Goal: Information Seeking & Learning: Understand process/instructions

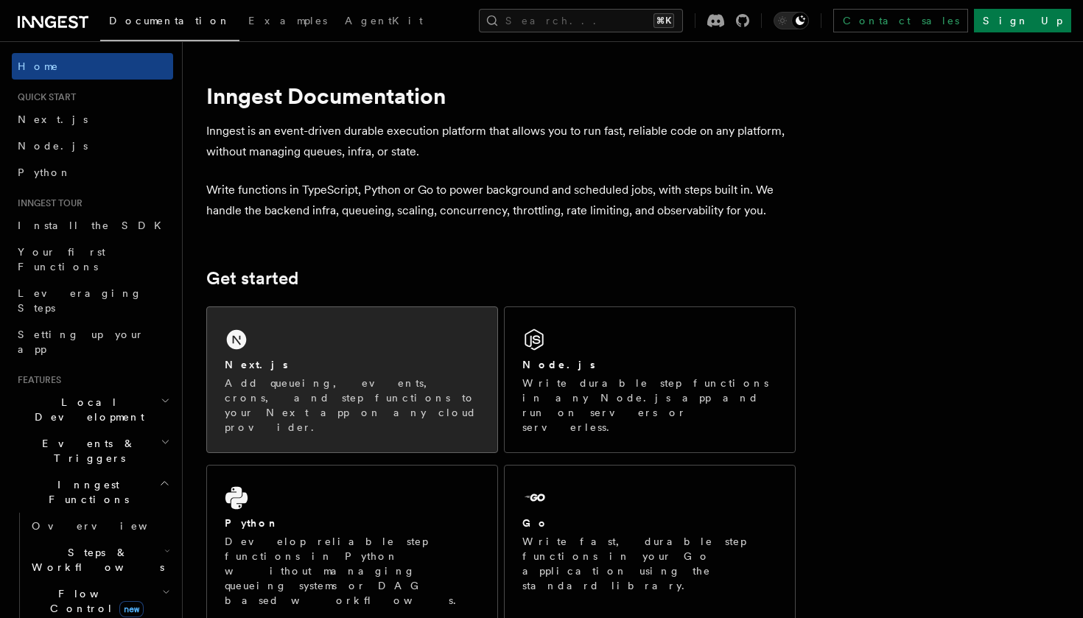
click at [288, 335] on div "Next.js Add queueing, events, crons, and step functions to your Next app on any…" at bounding box center [352, 379] width 290 height 145
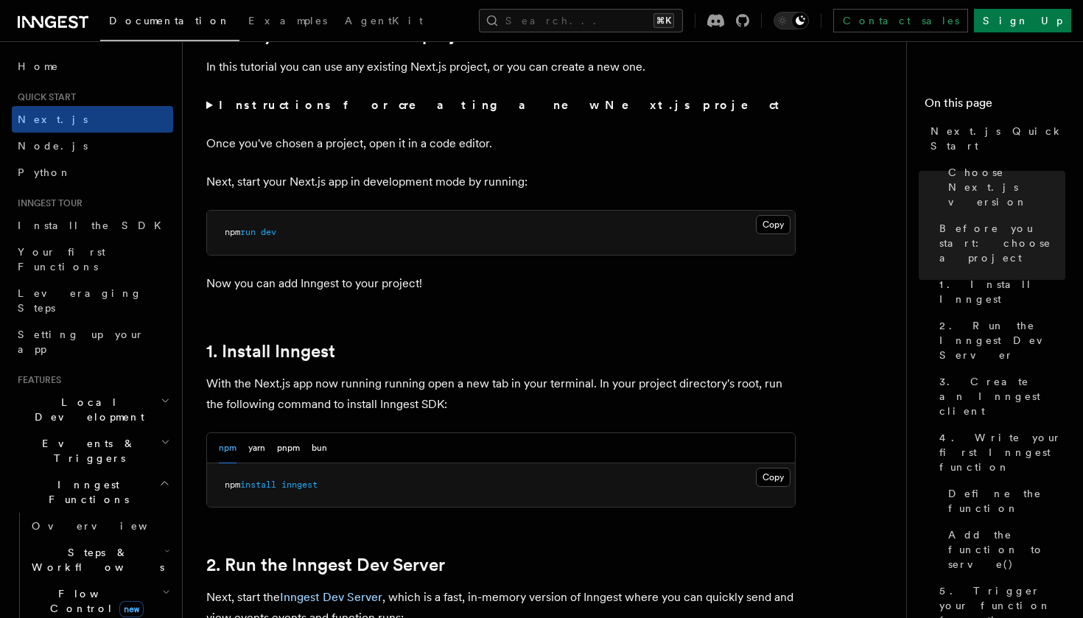
scroll to position [546, 0]
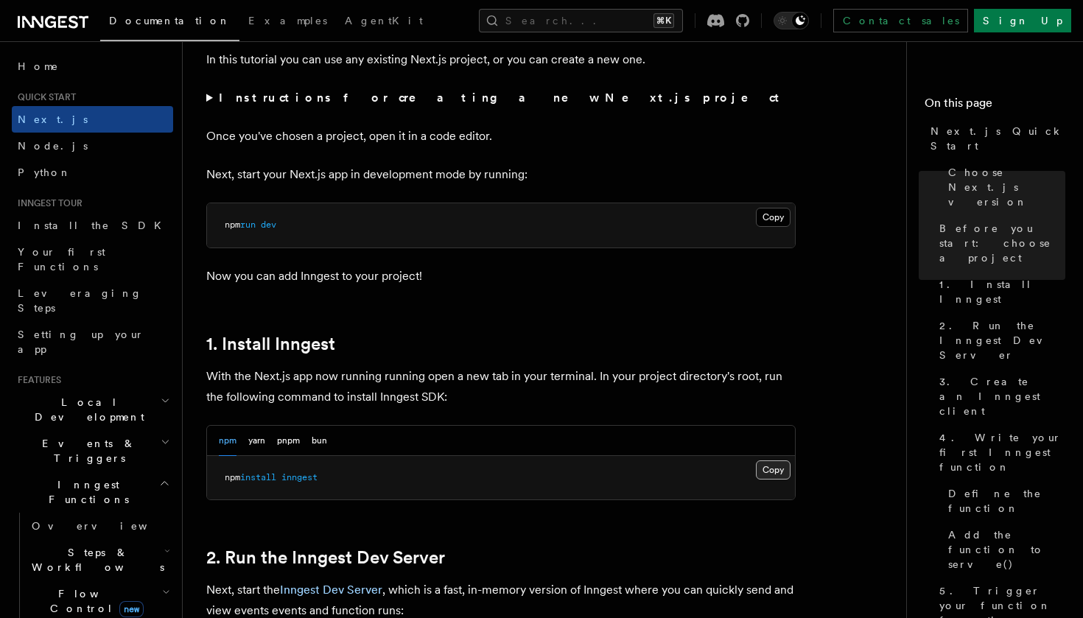
click at [782, 464] on button "Copy Copied" at bounding box center [773, 470] width 35 height 19
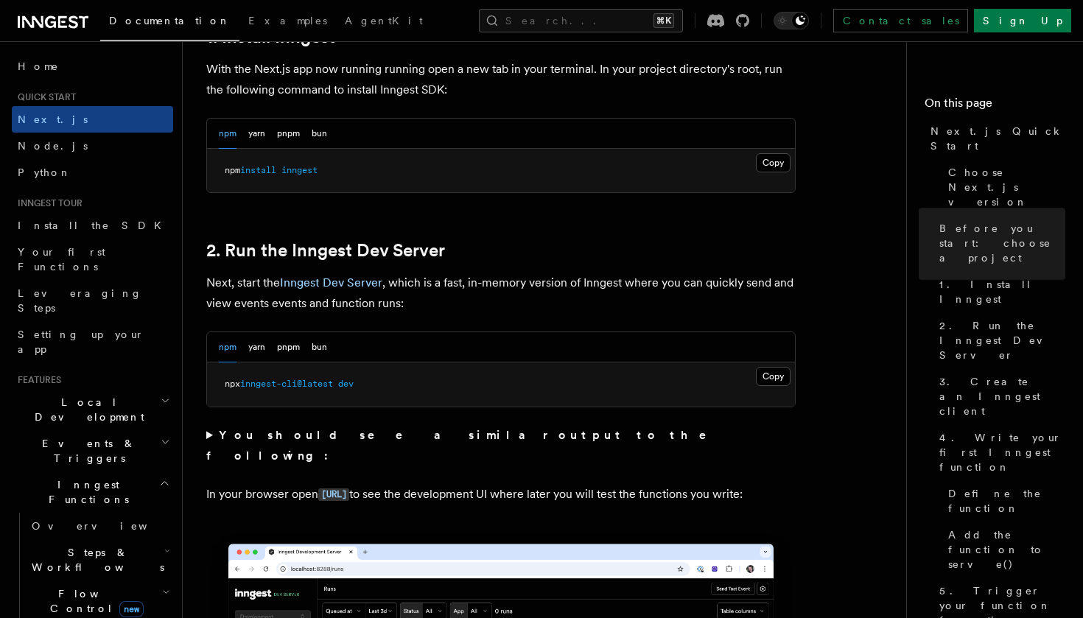
scroll to position [879, 0]
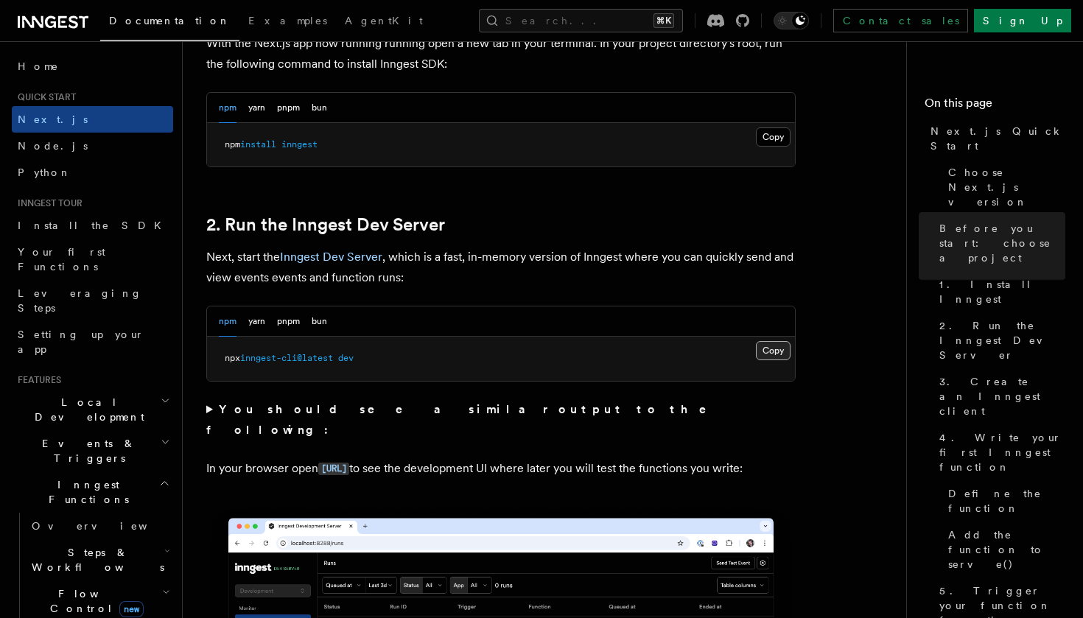
click at [777, 347] on button "Copy Copied" at bounding box center [773, 350] width 35 height 19
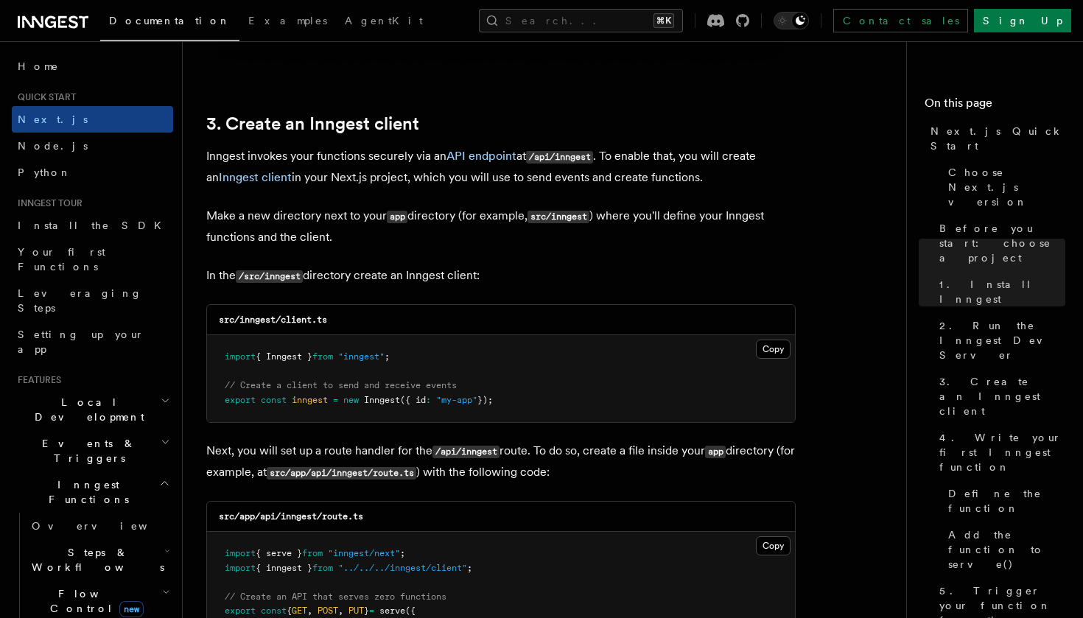
scroll to position [1688, 0]
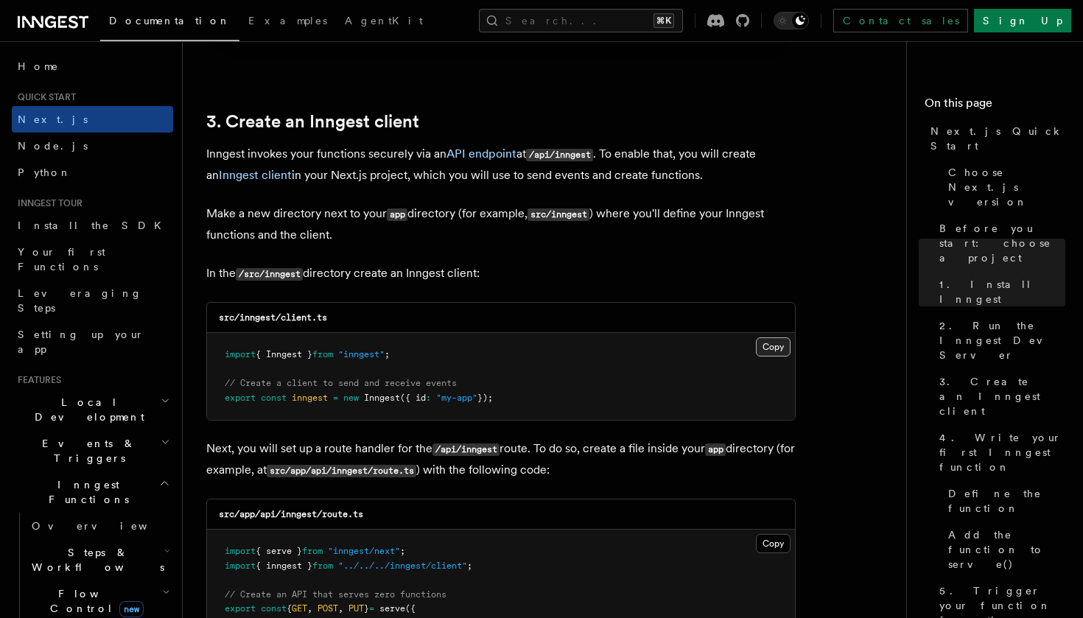
click at [771, 346] on button "Copy Copied" at bounding box center [773, 347] width 35 height 19
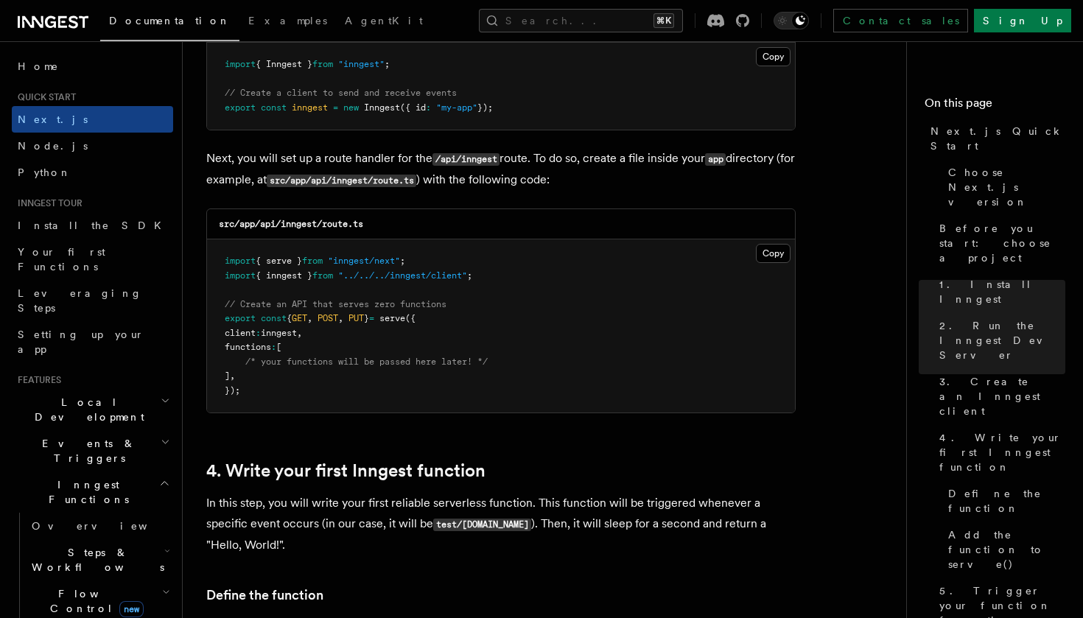
scroll to position [1998, 0]
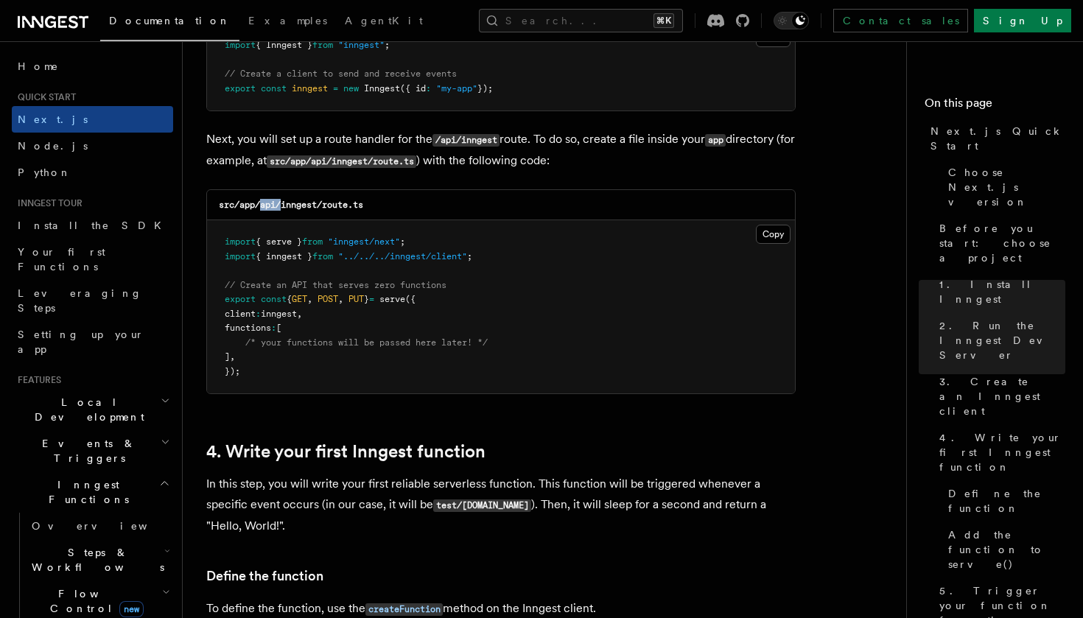
drag, startPoint x: 265, startPoint y: 206, endPoint x: 287, endPoint y: 206, distance: 22.1
click at [287, 206] on code "src/app/api/inngest/route.ts" at bounding box center [291, 205] width 144 height 10
click at [305, 211] on div "src/app/api/inngest/route.ts" at bounding box center [501, 205] width 588 height 30
drag, startPoint x: 288, startPoint y: 204, endPoint x: 374, endPoint y: 205, distance: 86.2
click at [374, 205] on div "src/app/api/inngest/route.ts" at bounding box center [501, 205] width 588 height 30
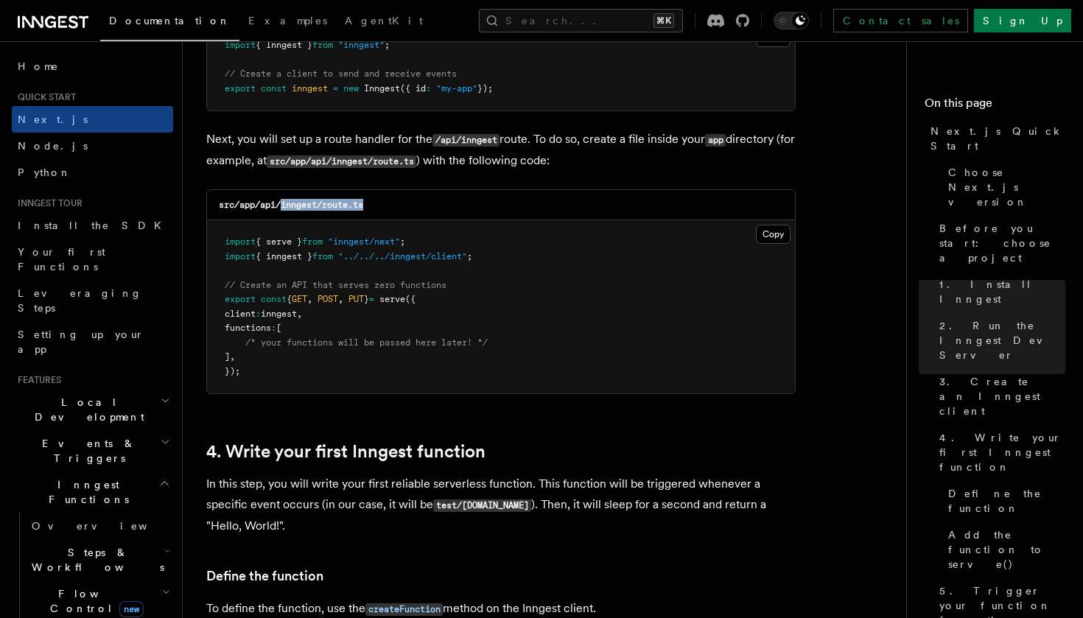
copy code "inngest/route.ts"
click at [781, 236] on button "Copy Copied" at bounding box center [773, 234] width 35 height 19
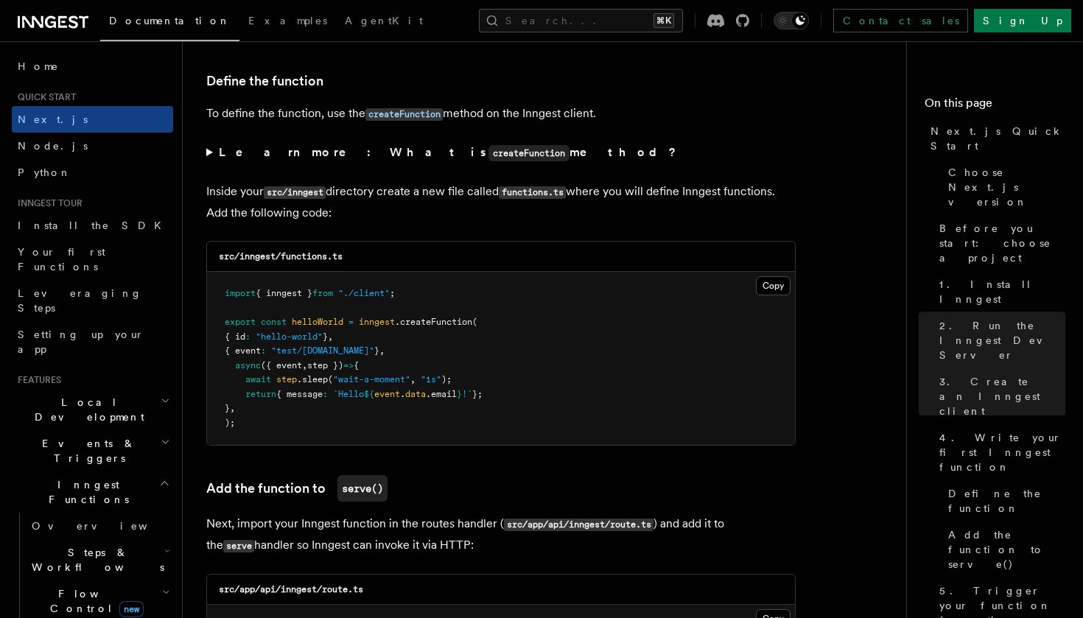
scroll to position [2506, 0]
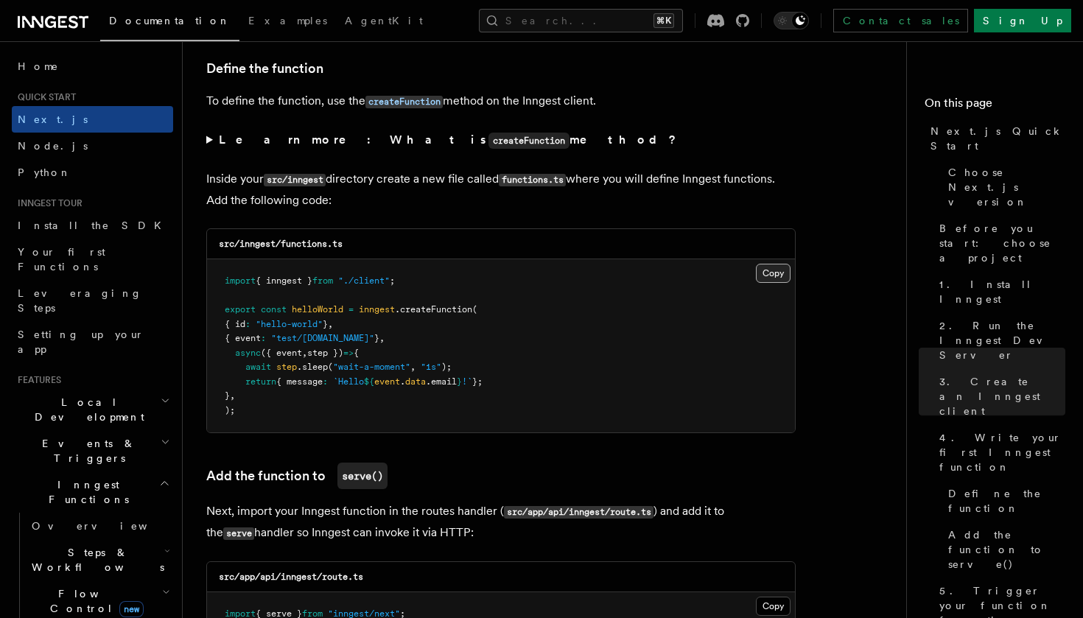
click at [767, 275] on button "Copy Copied" at bounding box center [773, 273] width 35 height 19
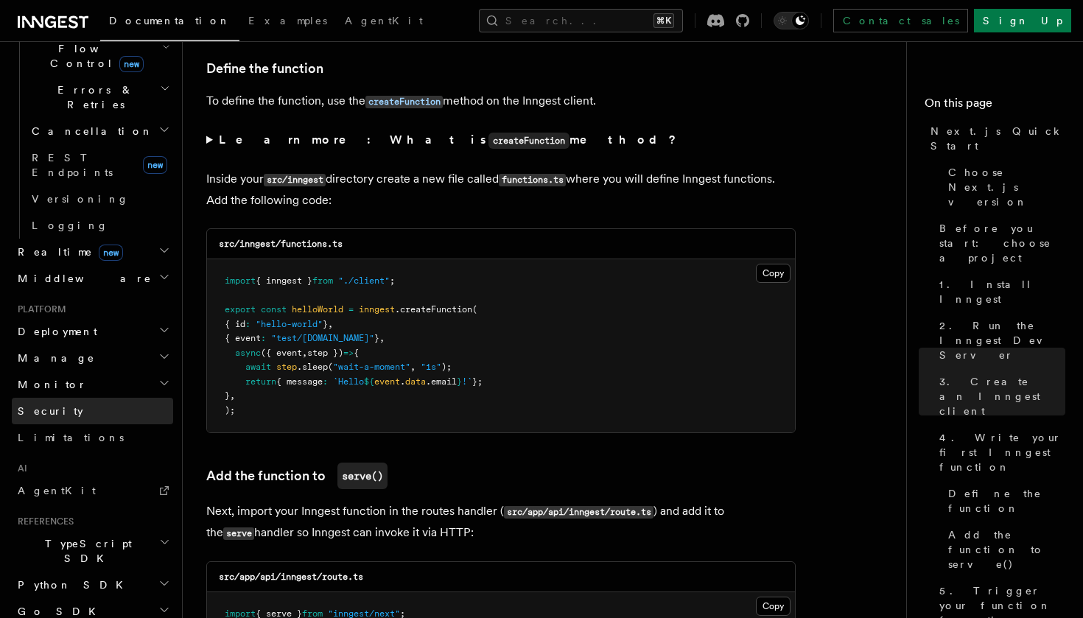
scroll to position [562, 0]
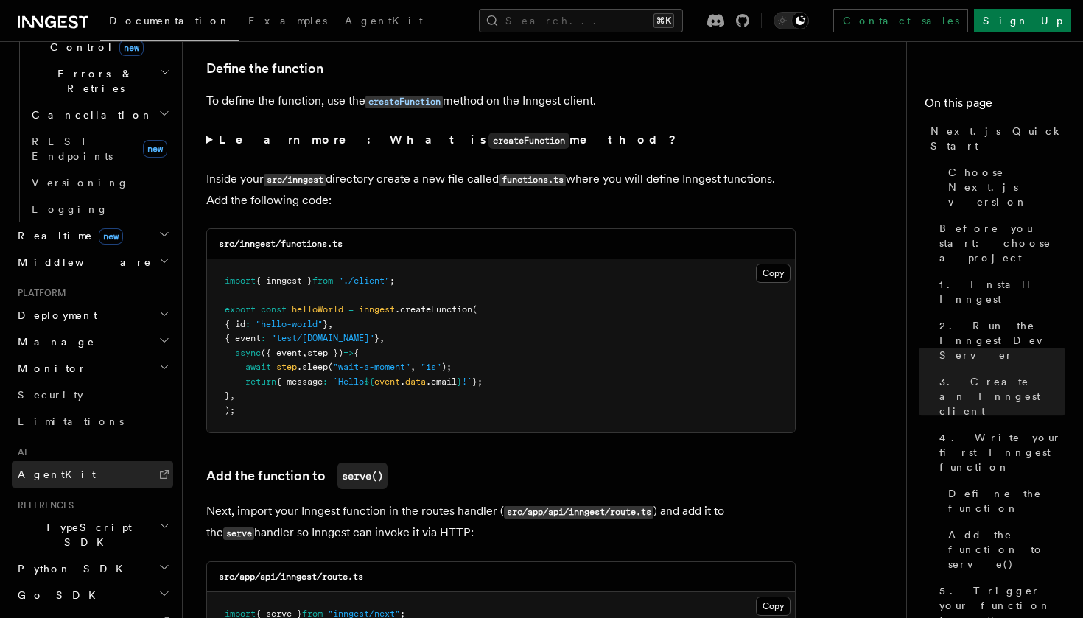
click at [70, 461] on link "AgentKit" at bounding box center [92, 474] width 161 height 27
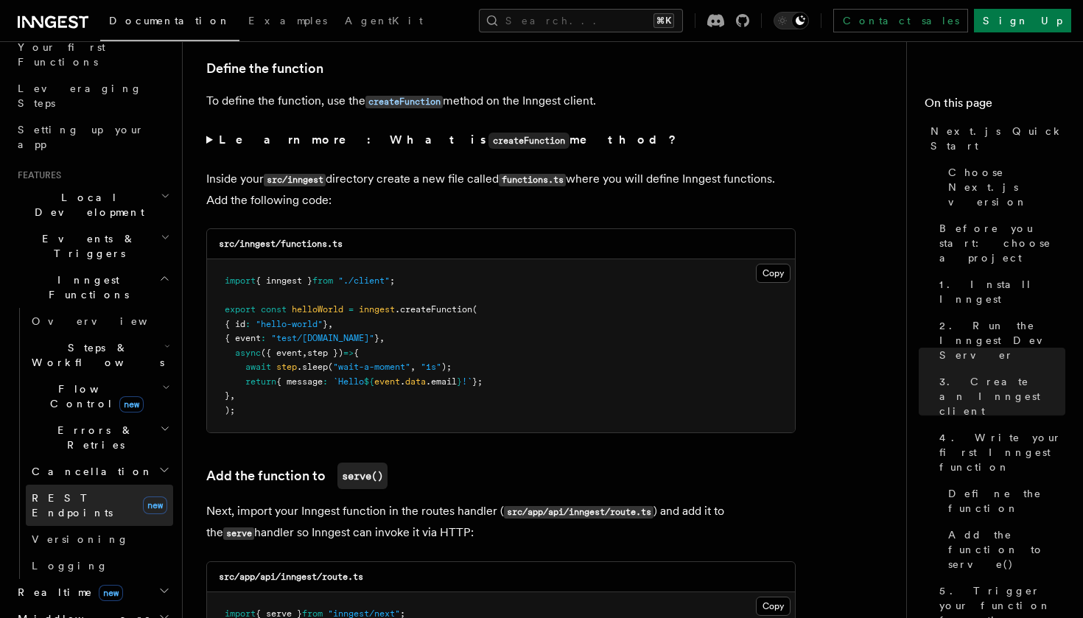
scroll to position [203, 0]
click at [167, 342] on icon "button" at bounding box center [167, 348] width 6 height 12
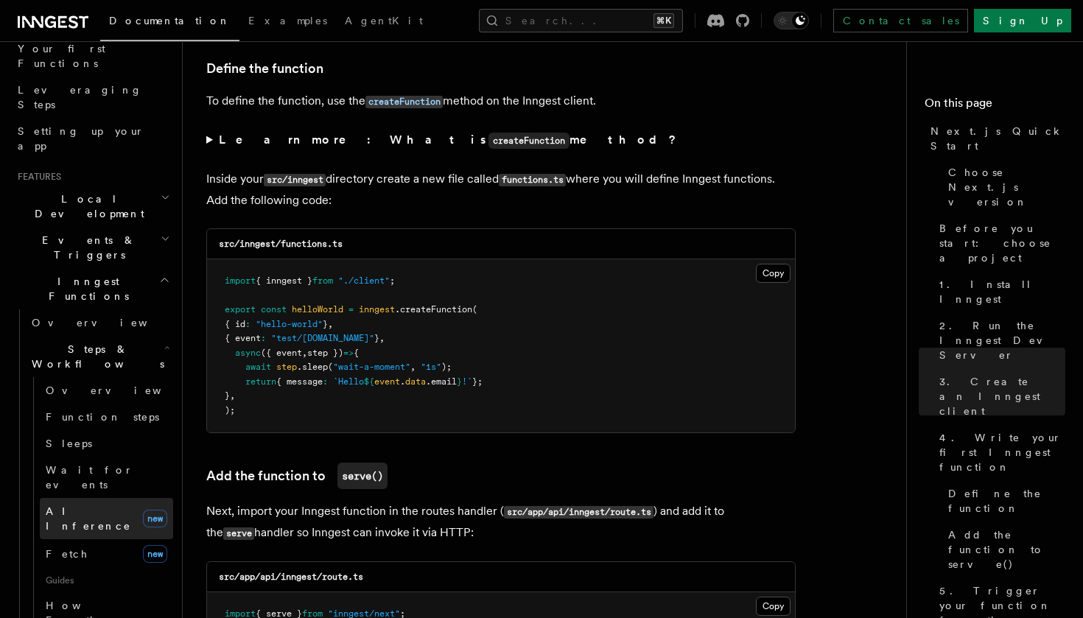
click at [77, 506] on span "AI Inference" at bounding box center [88, 519] width 85 height 27
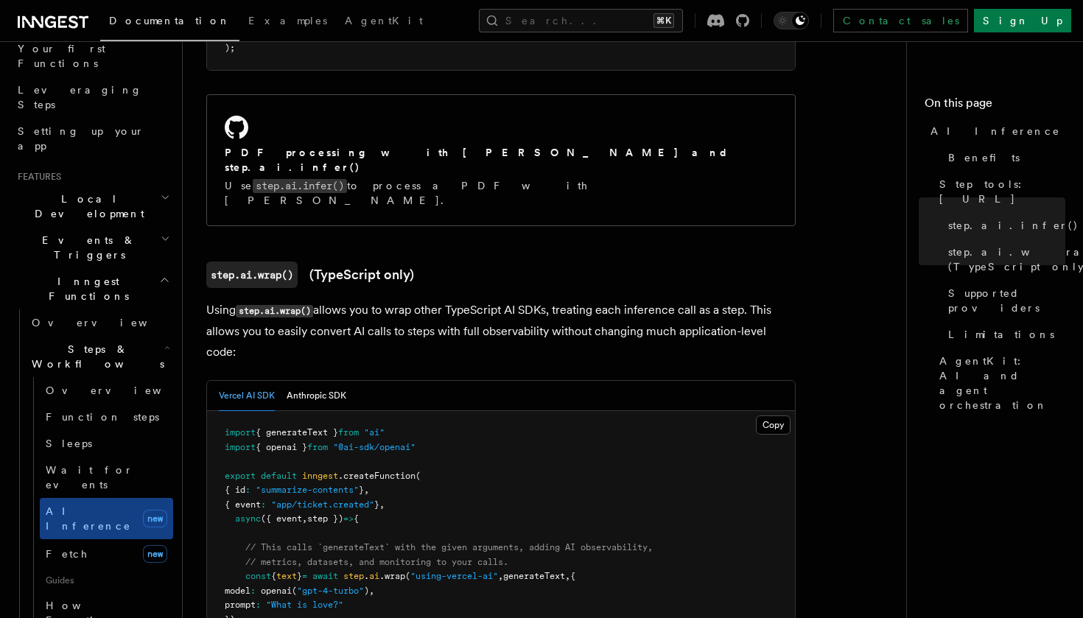
scroll to position [1237, 0]
click at [303, 380] on button "Anthropic SDK" at bounding box center [317, 395] width 60 height 30
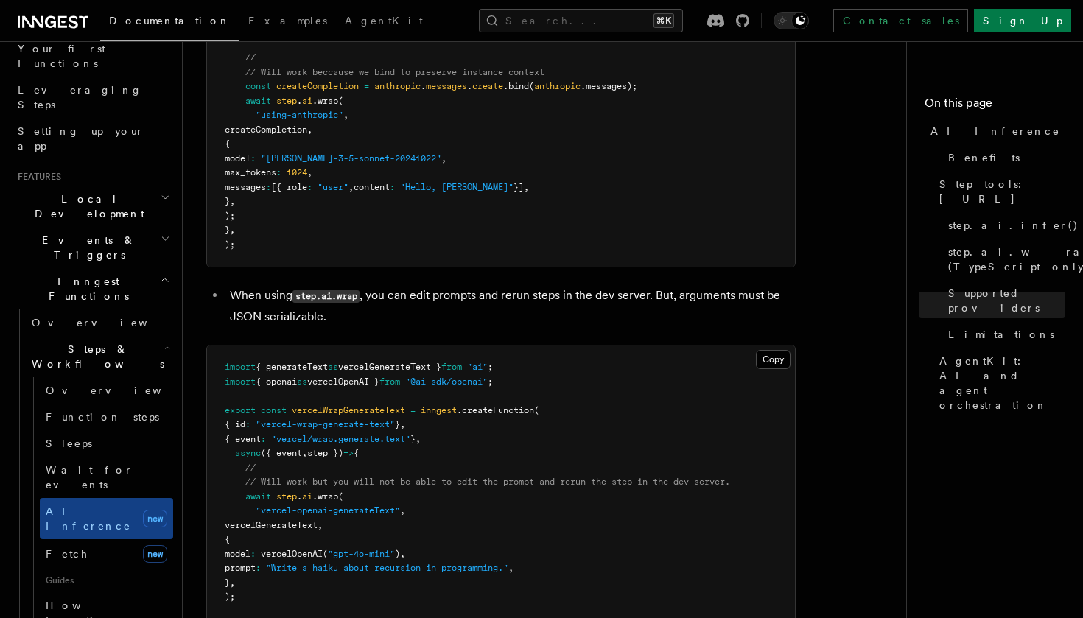
scroll to position [2671, 0]
